Goal: Navigation & Orientation: Find specific page/section

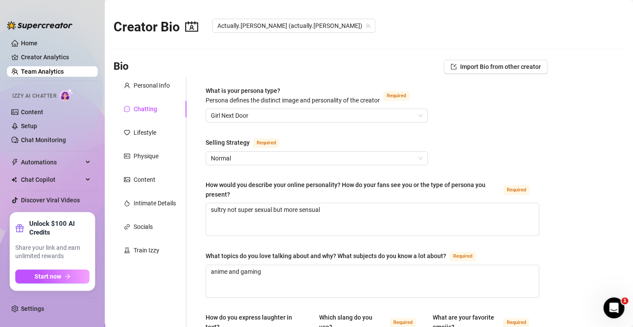
scroll to position [436, 0]
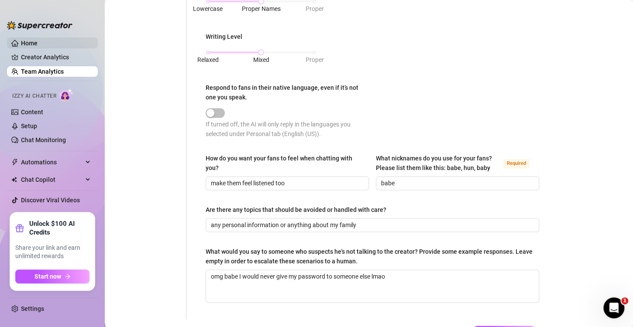
click at [29, 41] on link "Home" at bounding box center [29, 43] width 17 height 7
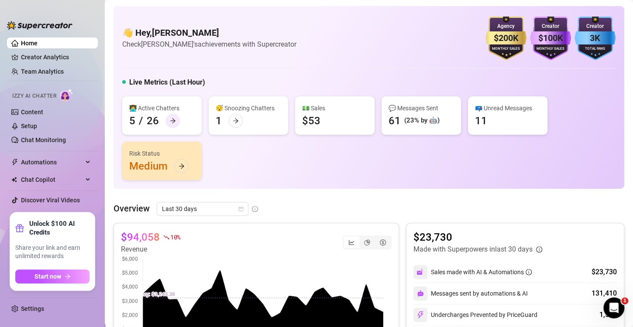
click at [168, 121] on div at bounding box center [173, 121] width 14 height 14
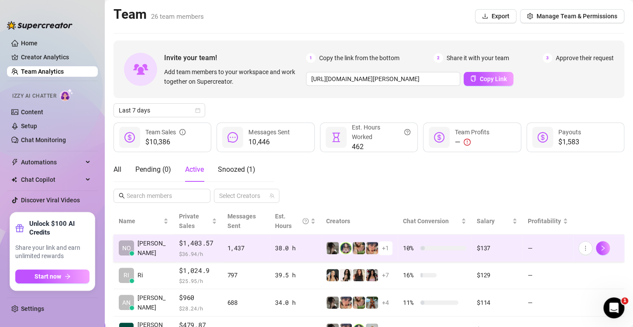
scroll to position [59, 0]
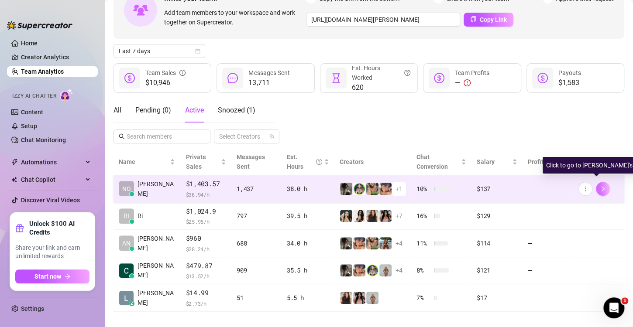
click at [600, 186] on icon "right" at bounding box center [603, 189] width 6 height 6
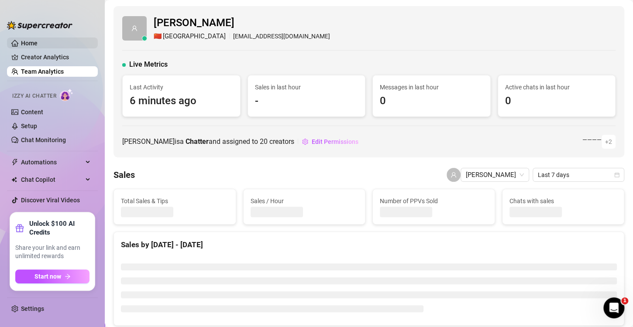
click at [38, 46] on link "Home" at bounding box center [29, 43] width 17 height 7
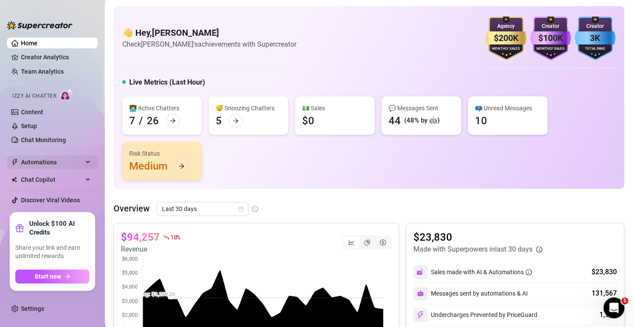
click at [50, 160] on span "Automations" at bounding box center [52, 162] width 62 height 14
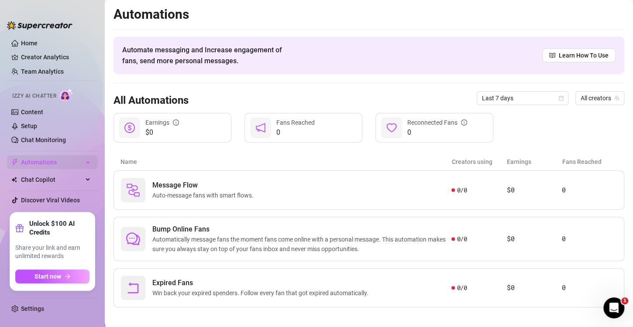
click at [50, 160] on span "Automations" at bounding box center [52, 162] width 62 height 14
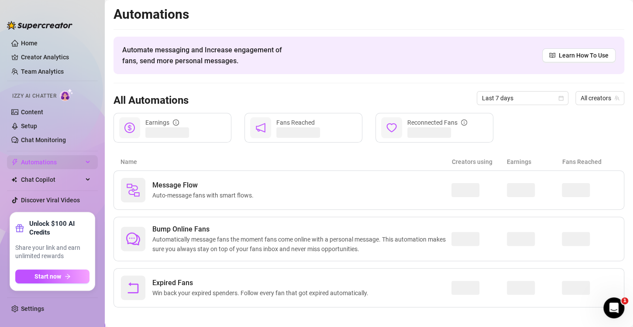
click at [51, 160] on span "Automations" at bounding box center [52, 162] width 62 height 14
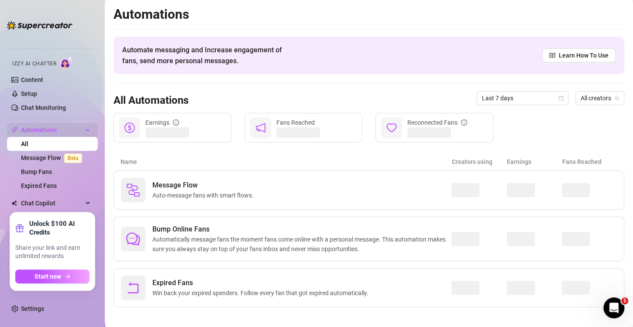
click at [51, 160] on li "Automations All Message Flow Beta Bump Fans Expired Fans" at bounding box center [52, 158] width 91 height 70
click at [51, 160] on link "Message Flow Beta" at bounding box center [53, 158] width 65 height 7
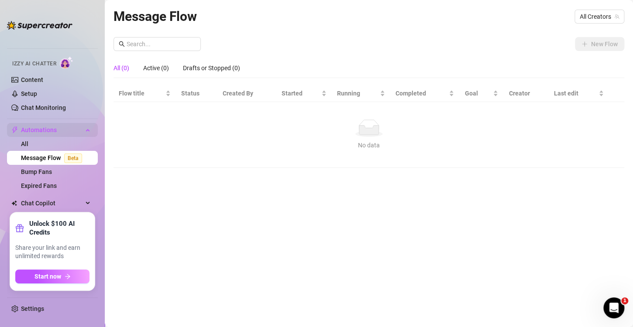
click at [51, 160] on link "Message Flow Beta" at bounding box center [53, 158] width 65 height 7
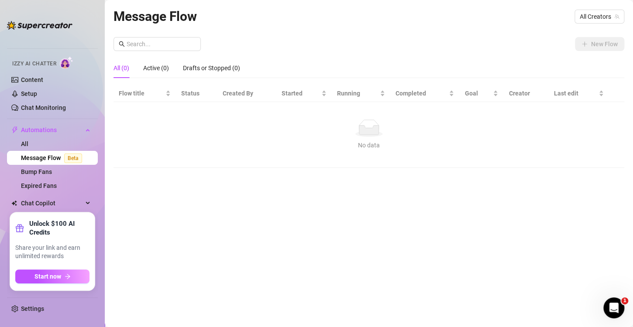
click at [98, 66] on aside "Home Creator Analytics Team Analytics Izzy AI Chatter Content Setup Chat Monito…" at bounding box center [52, 163] width 105 height 327
click at [138, 112] on table "Flow title Status Created By Started Running Completed Goal Creator Last edit N…" at bounding box center [368, 126] width 511 height 83
drag, startPoint x: 138, startPoint y: 112, endPoint x: 244, endPoint y: 106, distance: 105.8
click at [139, 111] on td "No data No data" at bounding box center [368, 135] width 511 height 66
drag, startPoint x: 244, startPoint y: 106, endPoint x: 400, endPoint y: 100, distance: 155.9
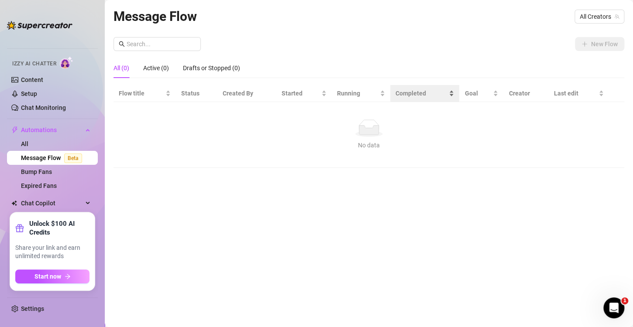
click at [287, 106] on td "No data No data" at bounding box center [368, 135] width 511 height 66
click at [501, 67] on div "New Flow All (0) Active (0) Drafts or Stopped (0) Flow title Status Created By …" at bounding box center [368, 102] width 511 height 131
click at [501, 66] on div "All (0) Active (0) Drafts or Stopped (0)" at bounding box center [368, 68] width 511 height 20
click at [498, 66] on div "All (0) Active (0) Drafts or Stopped (0)" at bounding box center [368, 68] width 511 height 20
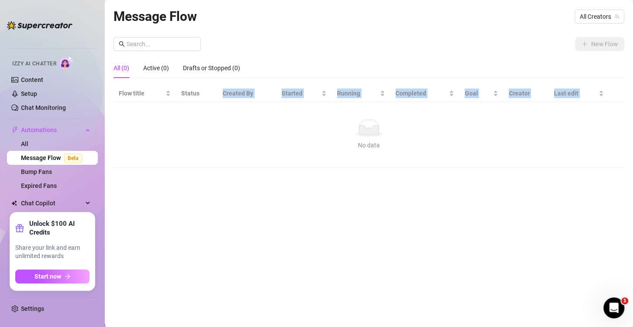
click at [200, 106] on table "Flow title Status Created By Started Running Completed Goal Creator Last edit N…" at bounding box center [368, 126] width 511 height 83
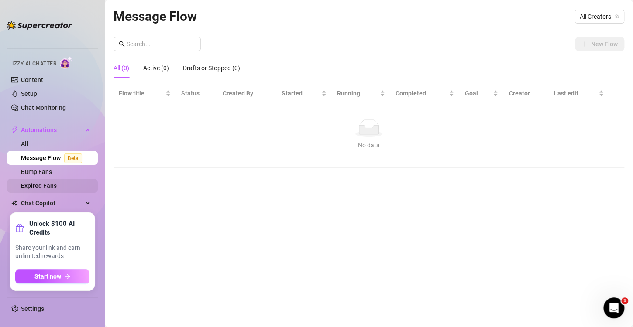
drag, startPoint x: 51, startPoint y: 234, endPoint x: 69, endPoint y: 190, distance: 48.1
click at [69, 204] on div "Home Creator Analytics Team Analytics Izzy AI Chatter Content Setup Chat Monito…" at bounding box center [52, 164] width 91 height 312
drag, startPoint x: 69, startPoint y: 190, endPoint x: 69, endPoint y: 142, distance: 48.0
click at [69, 181] on ul "Home Creator Analytics Team Analytics Izzy AI Chatter Content Setup Chat Monito…" at bounding box center [52, 121] width 91 height 175
drag, startPoint x: 69, startPoint y: 142, endPoint x: 77, endPoint y: 134, distance: 11.1
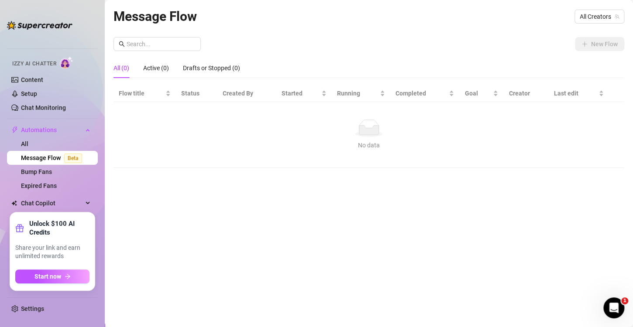
drag, startPoint x: 77, startPoint y: 134, endPoint x: 95, endPoint y: 160, distance: 31.4
click at [79, 136] on div "Automations" at bounding box center [52, 130] width 91 height 14
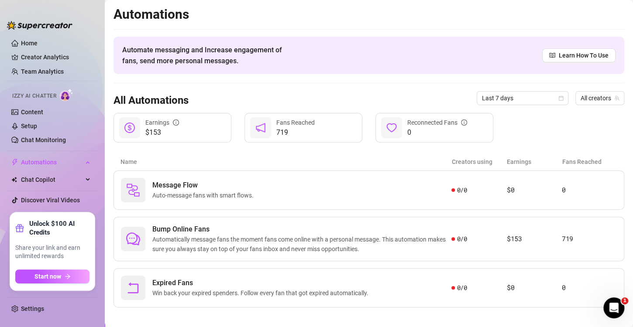
drag, startPoint x: 95, startPoint y: 160, endPoint x: 96, endPoint y: 175, distance: 14.8
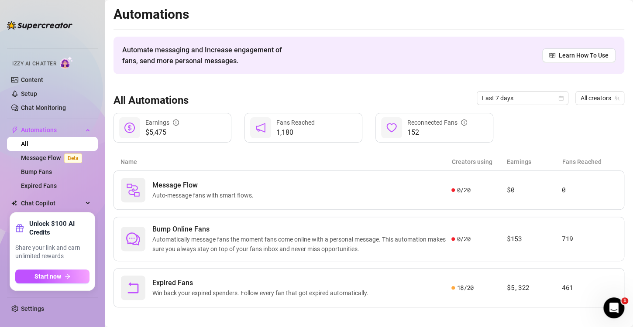
drag, startPoint x: 44, startPoint y: 128, endPoint x: 44, endPoint y: 24, distance: 104.7
click at [44, 24] on div "Home Creator Analytics Team Analytics Izzy AI Chatter Content Setup Chat Monito…" at bounding box center [52, 164] width 91 height 312
click at [34, 42] on ul "Home Creator Analytics Team Analytics Izzy AI Chatter Content Setup Chat Monito…" at bounding box center [52, 121] width 91 height 175
click at [37, 97] on link "Setup" at bounding box center [29, 93] width 16 height 7
drag, startPoint x: 68, startPoint y: 100, endPoint x: 73, endPoint y: 102, distance: 5.9
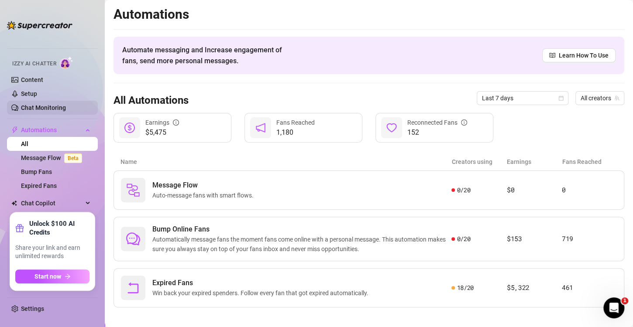
click at [66, 104] on link "Chat Monitoring" at bounding box center [43, 107] width 45 height 7
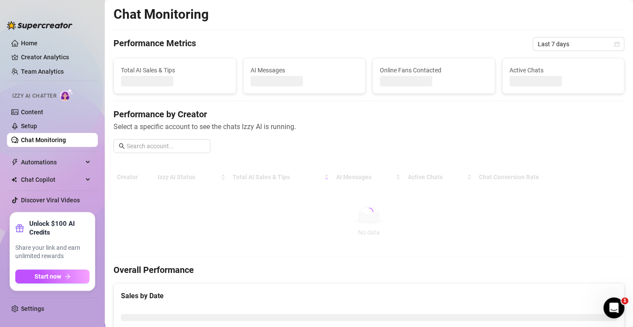
click at [66, 137] on link "Chat Monitoring" at bounding box center [43, 140] width 45 height 7
drag, startPoint x: 89, startPoint y: 137, endPoint x: 75, endPoint y: 93, distance: 47.3
click at [66, 137] on link "Chat Monitoring" at bounding box center [43, 140] width 45 height 7
click at [38, 45] on link "Home" at bounding box center [29, 43] width 17 height 7
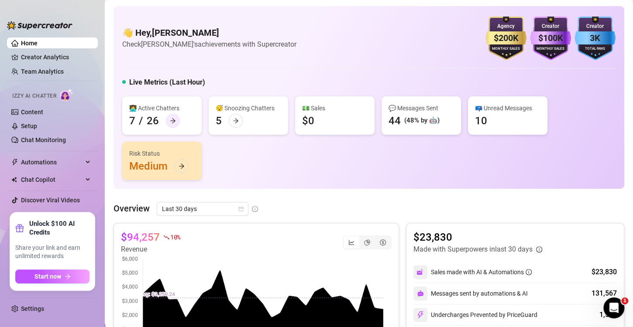
click at [291, 162] on div "👩‍💻 Active Chatters 7 / 26 😴 Snoozing Chatters 5 💵 Sales $0 💬 Messages Sent 44 …" at bounding box center [368, 138] width 493 height 84
click at [158, 112] on div "👩‍💻 Active Chatters" at bounding box center [161, 108] width 65 height 10
click at [166, 118] on div at bounding box center [173, 121] width 14 height 14
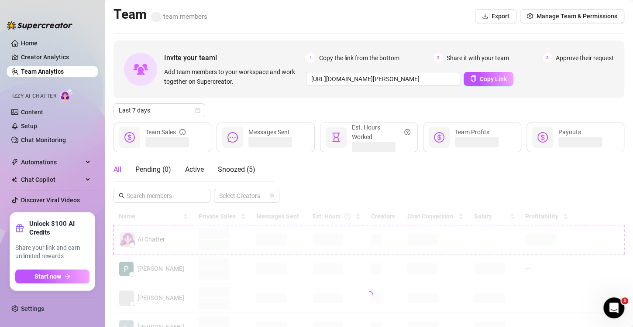
drag, startPoint x: 165, startPoint y: 118, endPoint x: 246, endPoint y: 139, distance: 83.4
click at [246, 139] on div "Messages Sent" at bounding box center [265, 138] width 98 height 30
drag, startPoint x: 246, startPoint y: 139, endPoint x: 295, endPoint y: 155, distance: 51.3
click at [247, 139] on div "Messages Sent" at bounding box center [265, 138] width 98 height 30
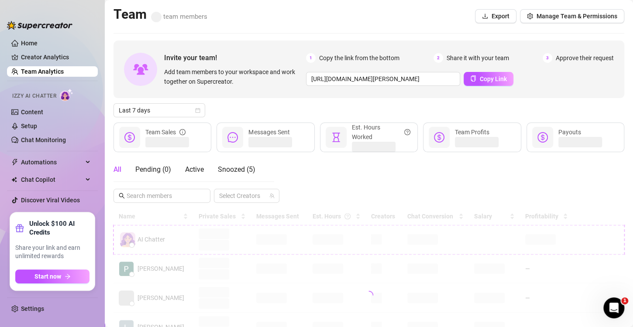
click at [248, 139] on span at bounding box center [270, 142] width 44 height 10
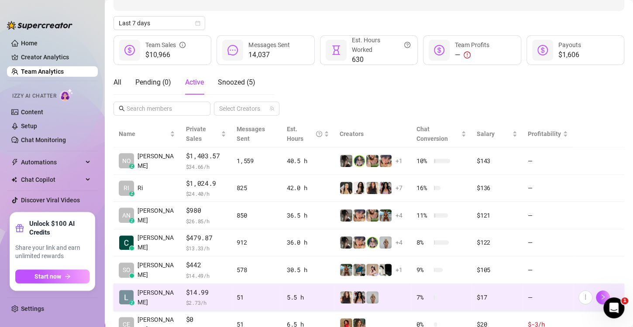
scroll to position [124, 0]
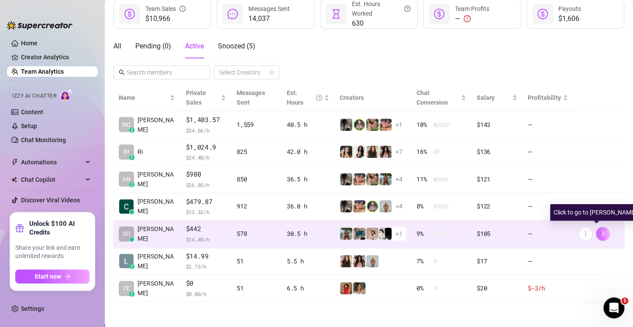
click at [601, 234] on icon "right" at bounding box center [602, 233] width 3 height 5
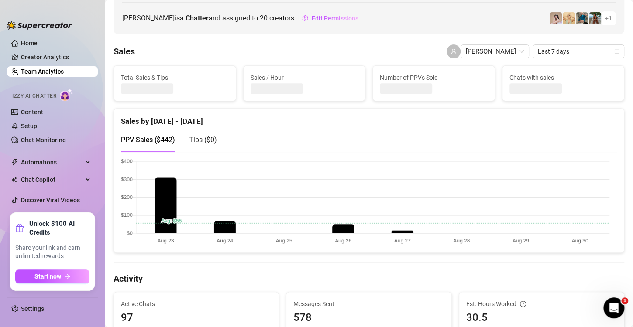
click at [384, 149] on div "PPV Sales ( $442 ) Tips ( $0 )" at bounding box center [369, 139] width 496 height 25
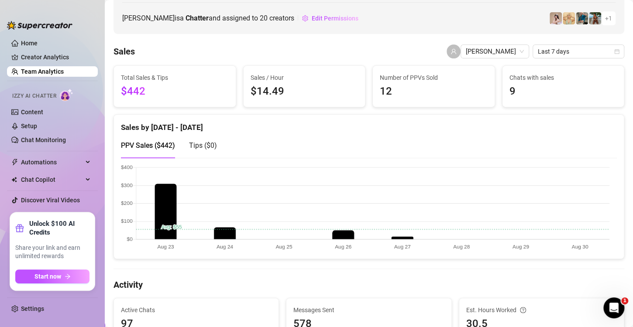
drag, startPoint x: 304, startPoint y: 141, endPoint x: 278, endPoint y: 137, distance: 26.0
click at [278, 137] on div "PPV Sales ( $442 ) Tips ( $0 )" at bounding box center [369, 145] width 496 height 25
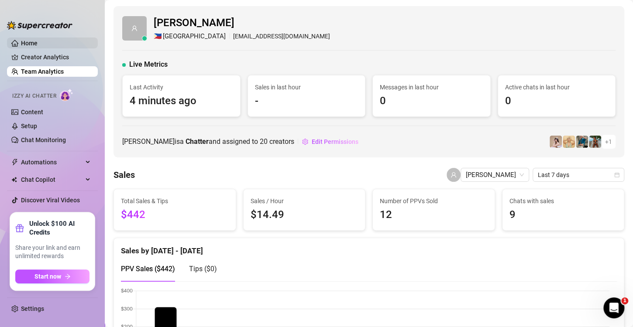
click at [38, 42] on link "Home" at bounding box center [29, 43] width 17 height 7
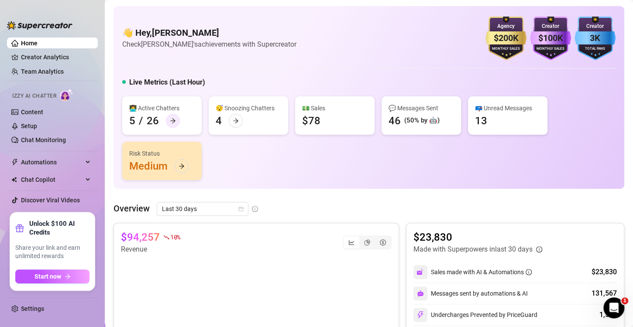
click at [170, 120] on icon "arrow-right" at bounding box center [173, 121] width 6 height 6
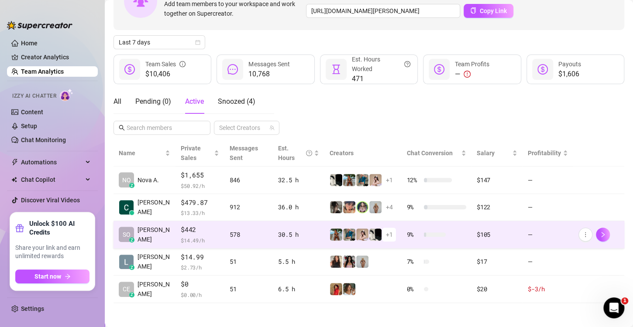
scroll to position [68, 0]
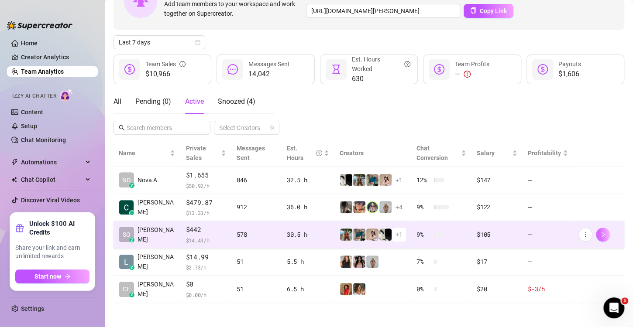
click at [598, 239] on button "button" at bounding box center [603, 235] width 14 height 14
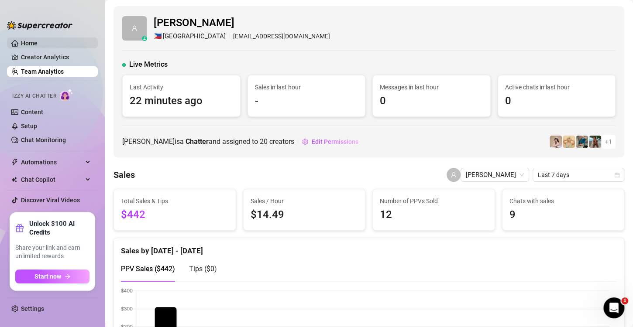
click at [38, 45] on link "Home" at bounding box center [29, 43] width 17 height 7
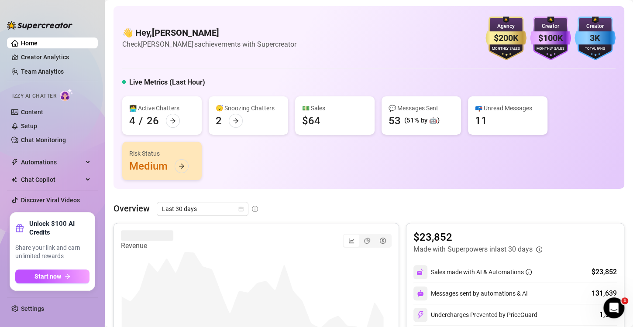
click at [253, 167] on div "👩‍💻 Active Chatters 4 / 26 😴 Snoozing Chatters 2 💵 Sales $64 💬 Messages Sent 53…" at bounding box center [368, 138] width 493 height 84
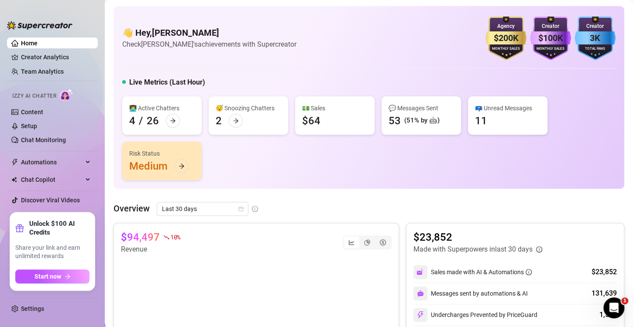
click at [171, 124] on div at bounding box center [173, 121] width 14 height 14
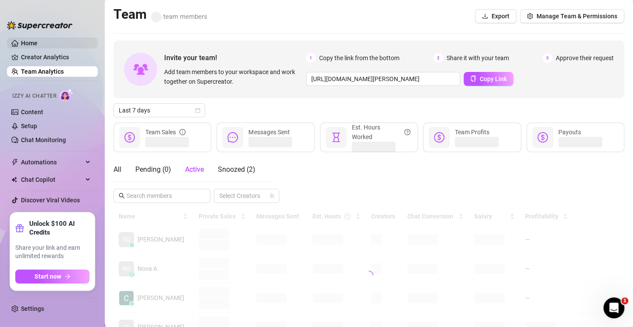
click at [29, 45] on link "Home" at bounding box center [29, 43] width 17 height 7
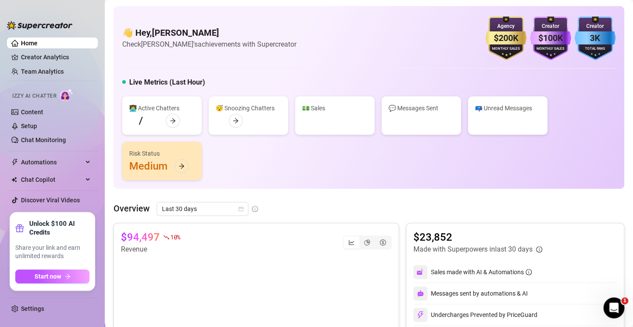
scroll to position [40, 0]
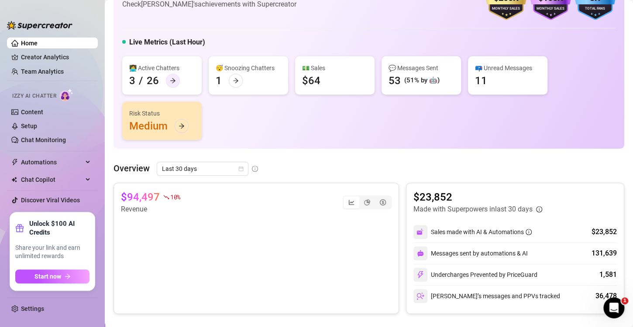
click at [170, 83] on icon "arrow-right" at bounding box center [172, 80] width 5 height 5
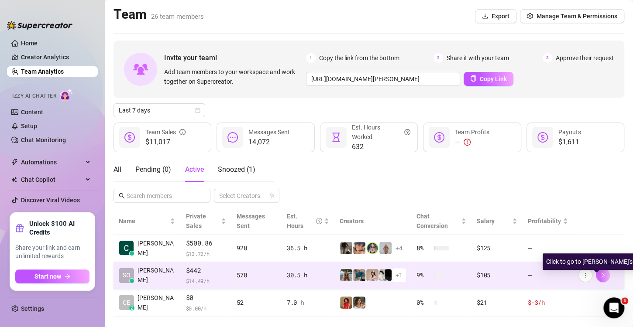
click at [599, 273] on button "button" at bounding box center [603, 275] width 14 height 14
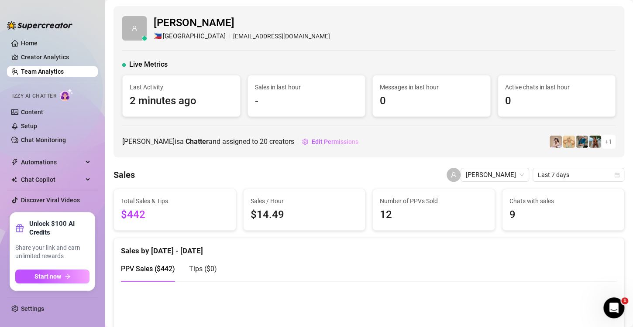
click at [35, 36] on ul "Home Creator Analytics Team Analytics Izzy AI Chatter Content Setup Chat Monito…" at bounding box center [52, 121] width 91 height 175
click at [38, 45] on link "Home" at bounding box center [29, 43] width 17 height 7
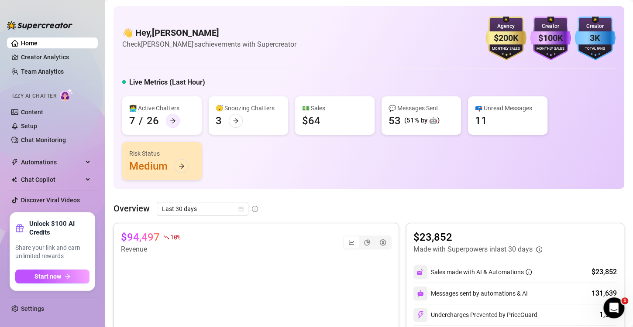
click at [171, 119] on icon "arrow-right" at bounding box center [173, 121] width 6 height 6
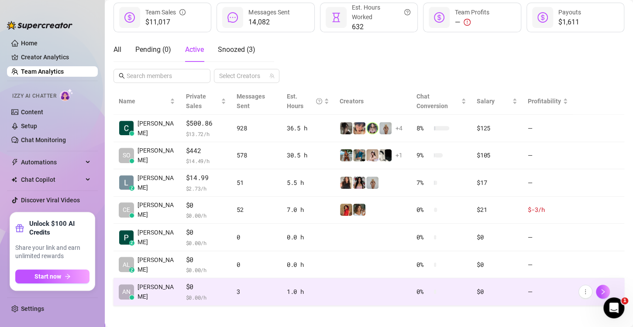
scroll to position [124, 0]
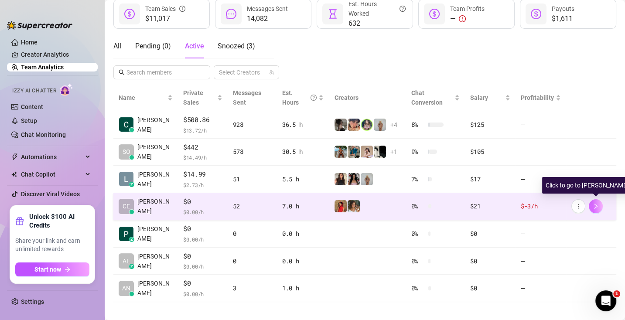
click at [597, 204] on icon "right" at bounding box center [596, 206] width 6 height 6
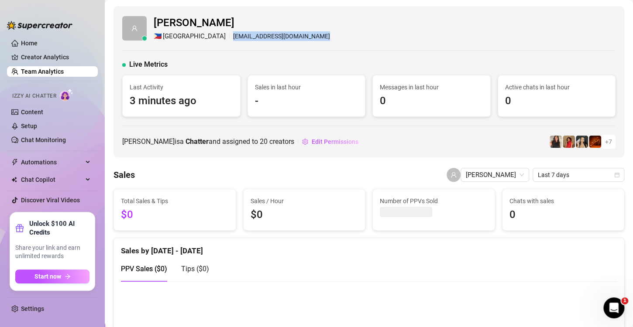
drag, startPoint x: 255, startPoint y: 35, endPoint x: 189, endPoint y: 37, distance: 66.8
click at [189, 37] on div "[PERSON_NAME] 🇵🇭 Manila [EMAIL_ADDRESS][DOMAIN_NAME]" at bounding box center [368, 28] width 493 height 27
